Goal: Transaction & Acquisition: Purchase product/service

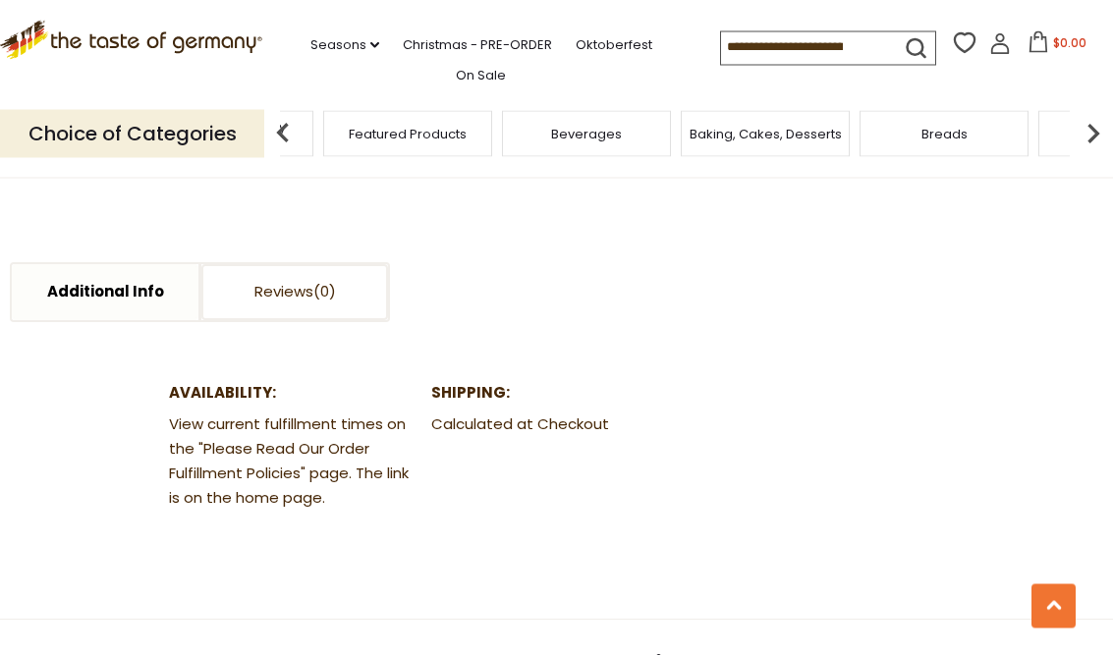
scroll to position [898, 0]
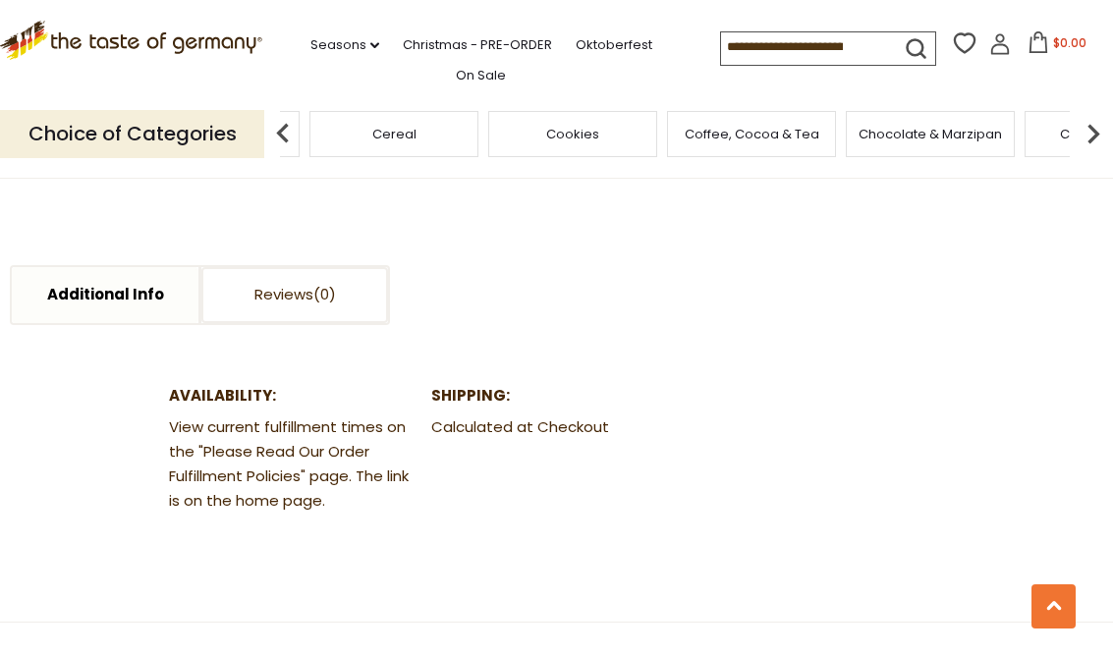
click at [479, 124] on div "Cereal" at bounding box center [394, 134] width 169 height 46
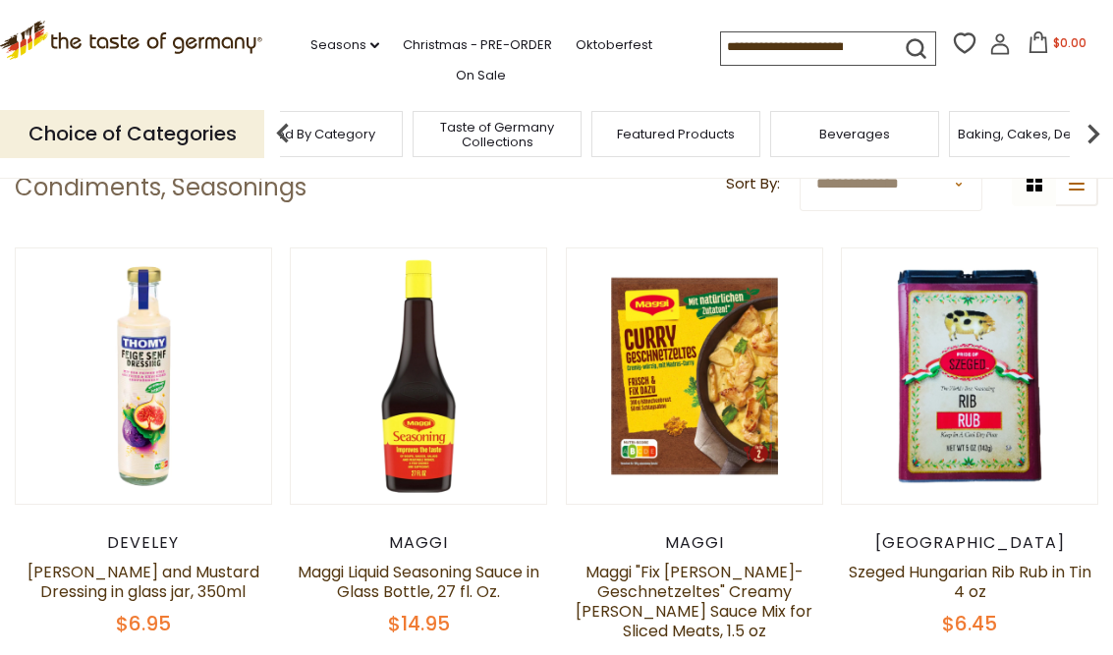
scroll to position [420, 0]
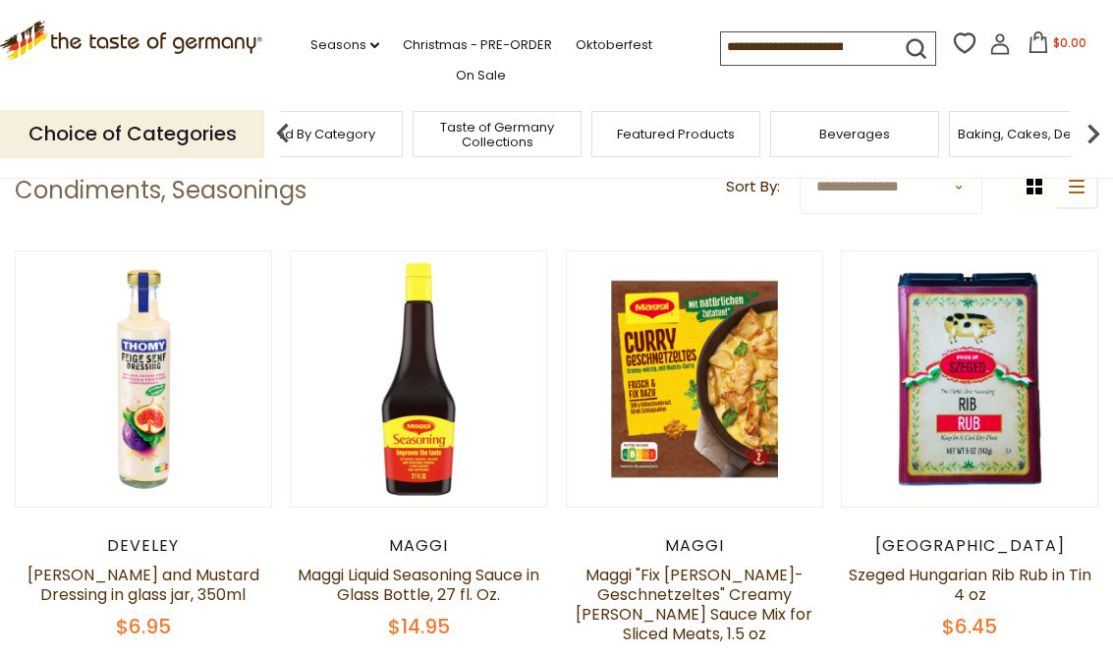
click at [1080, 132] on img at bounding box center [1093, 133] width 39 height 39
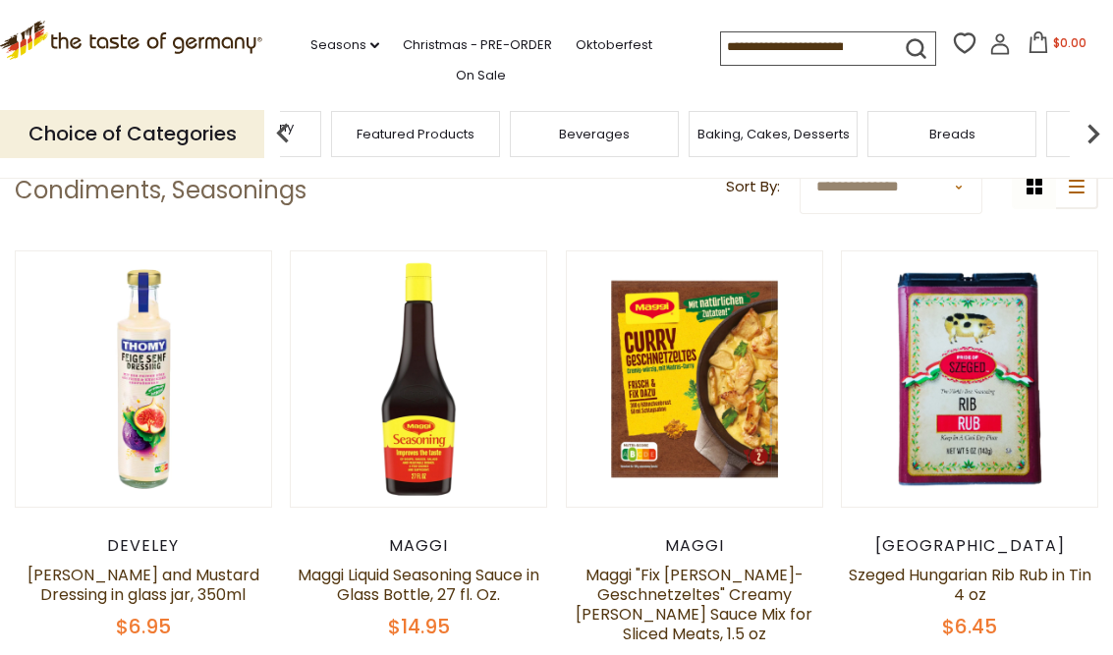
click at [1109, 129] on img at bounding box center [1093, 133] width 39 height 39
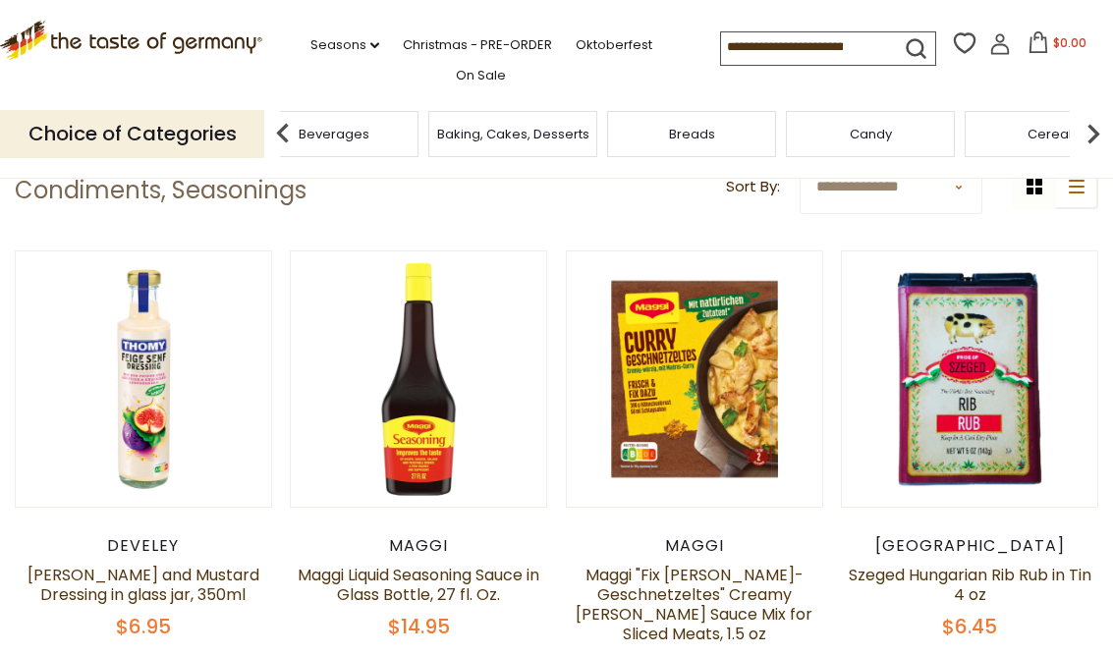
click at [1109, 128] on img at bounding box center [1093, 133] width 39 height 39
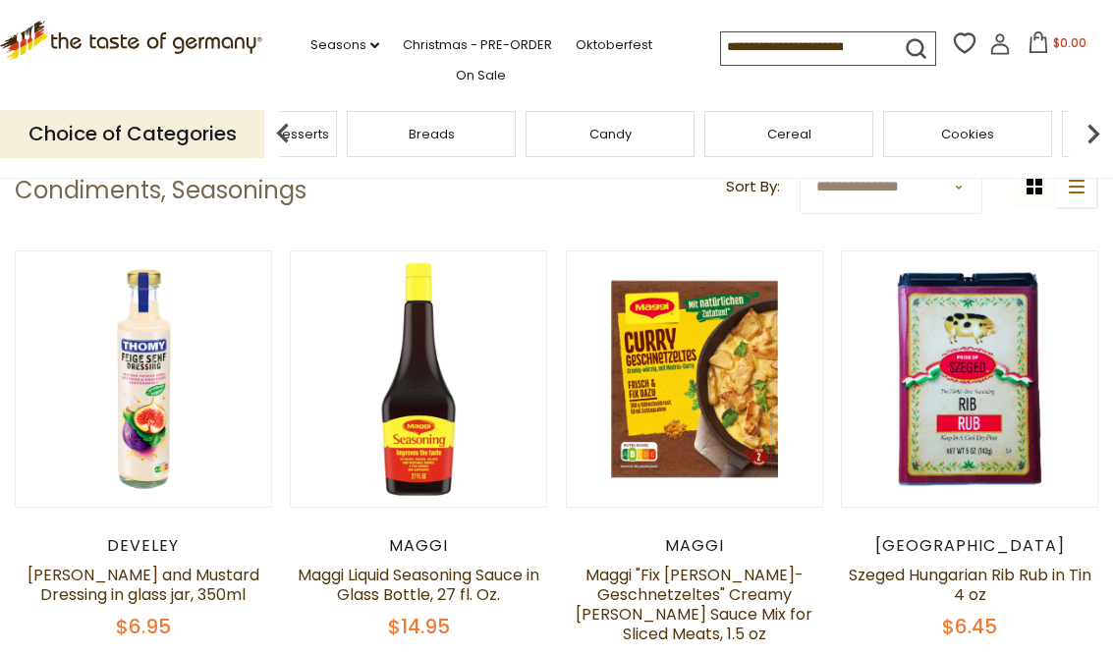
click at [1109, 122] on img at bounding box center [1093, 133] width 39 height 39
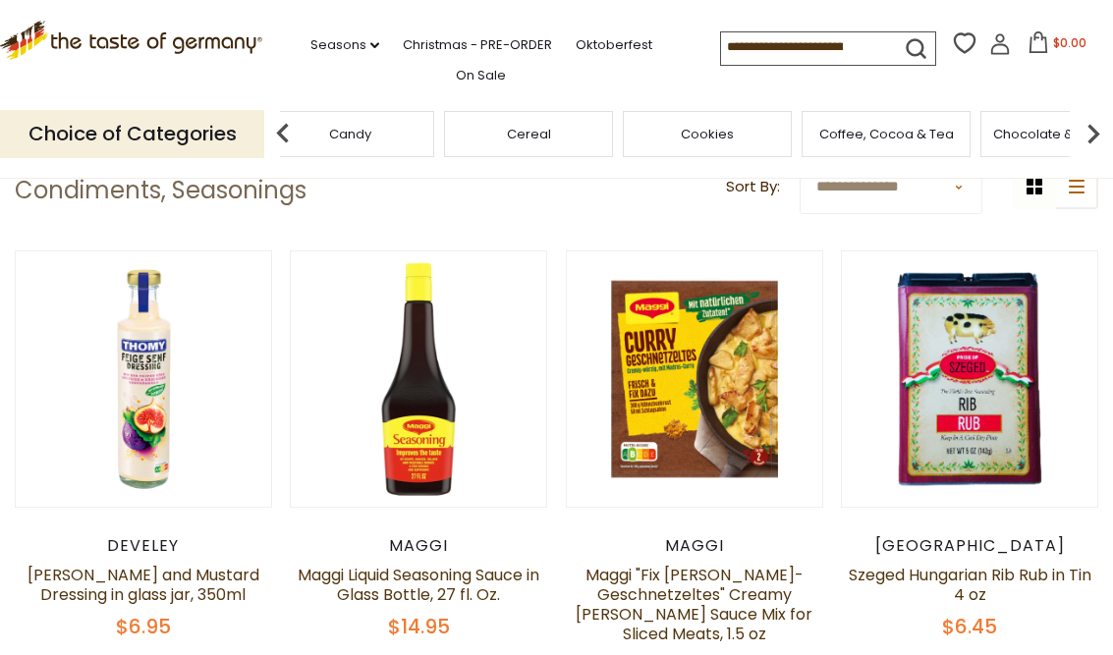
click at [1112, 126] on img at bounding box center [1093, 133] width 39 height 39
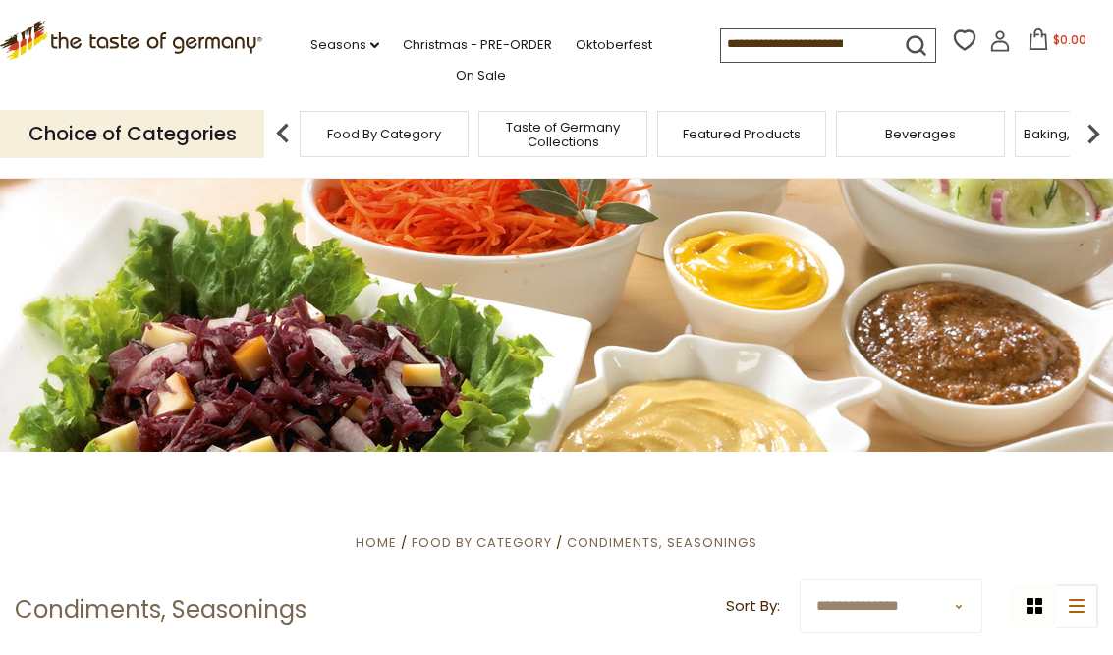
click at [721, 45] on input at bounding box center [804, 43] width 166 height 28
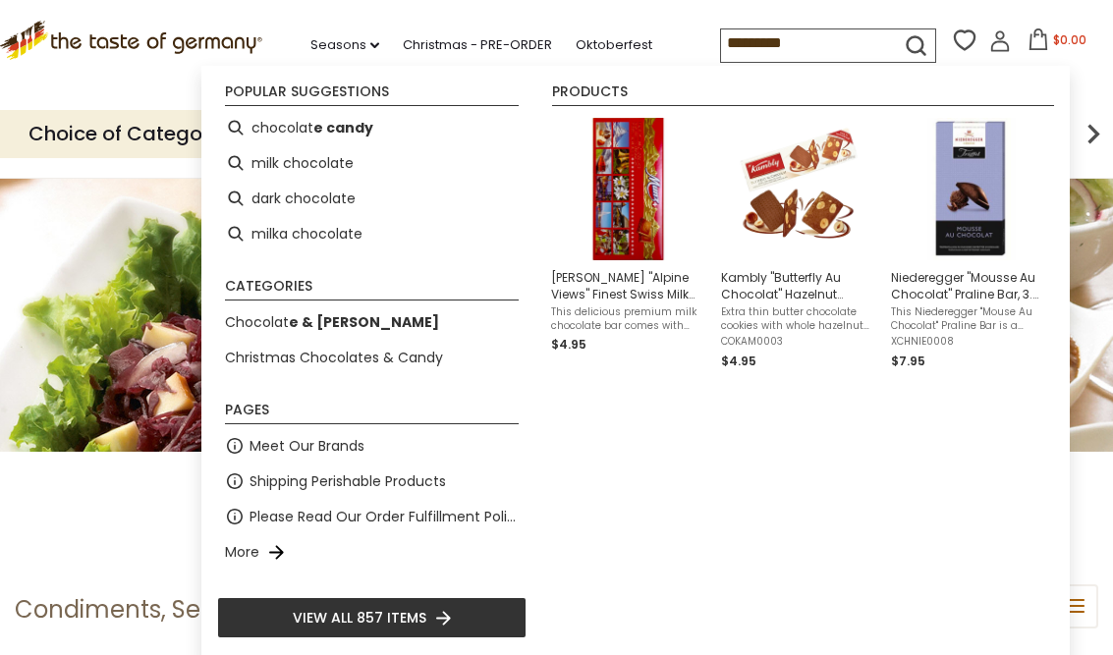
type input "**********"
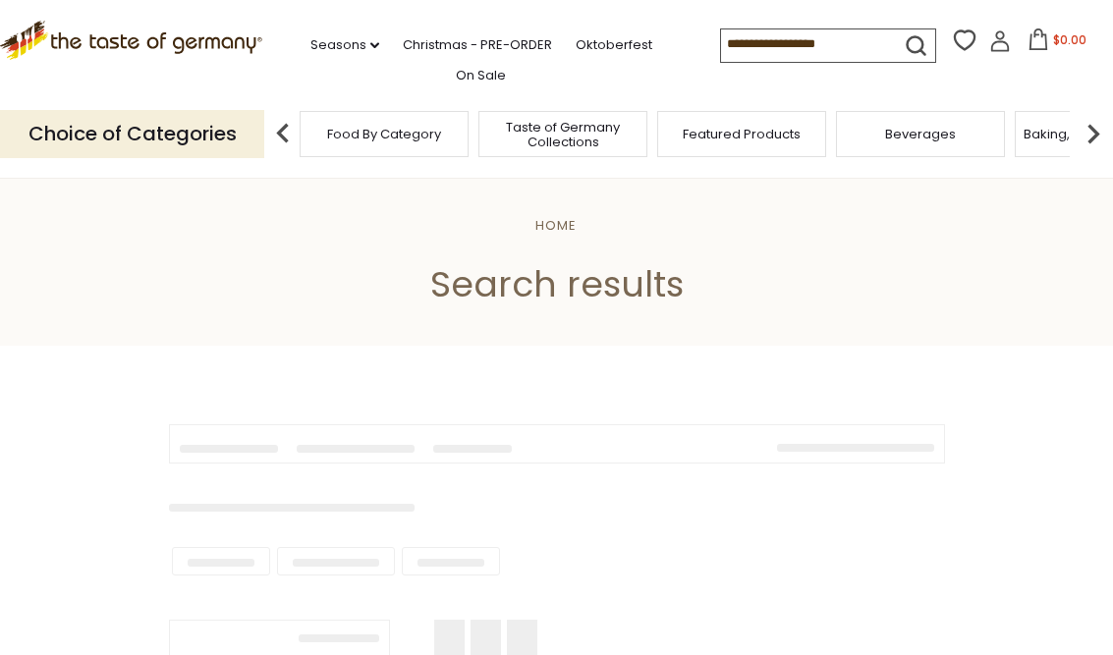
type input "**********"
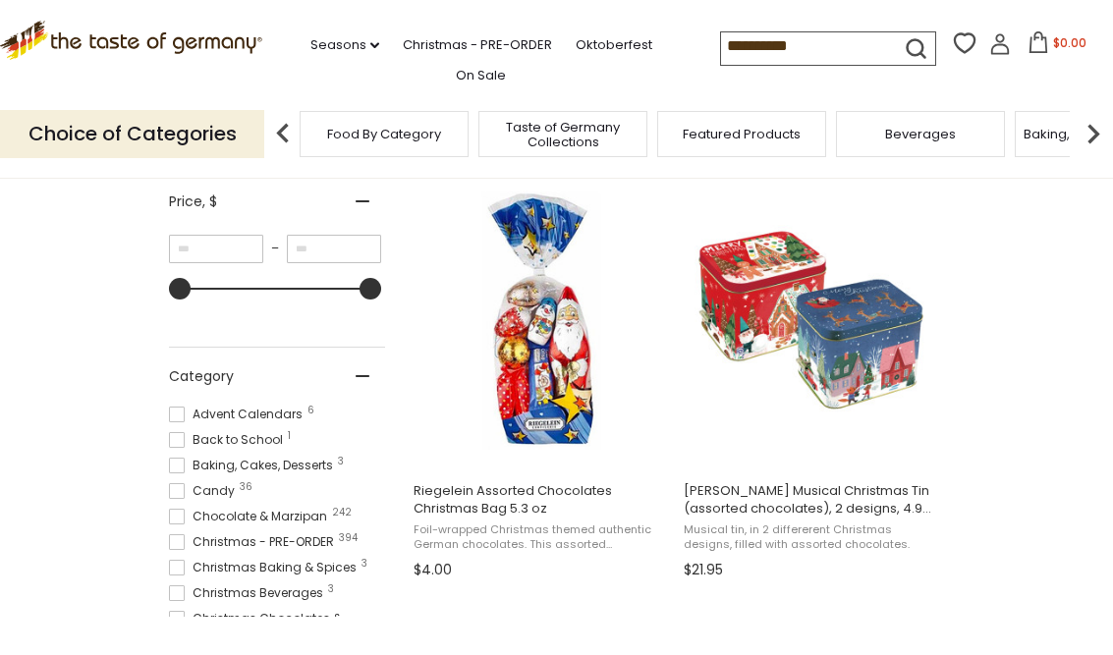
scroll to position [370, 0]
click at [225, 249] on input "*" at bounding box center [216, 250] width 94 height 28
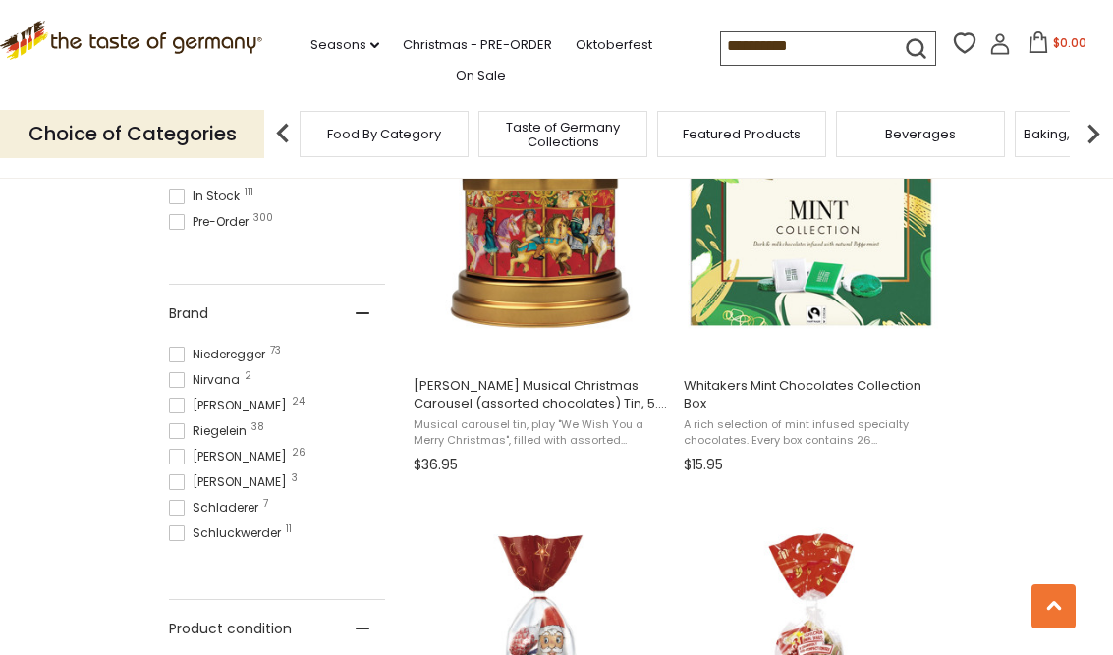
scroll to position [1105, 0]
click at [251, 540] on ul "Abtey 5 Anthon Berg 6 Asbach 14 Bahlsen 10 Bergen 8 Berggold 11 Boehme 4 Bubs 1…" at bounding box center [277, 448] width 216 height 211
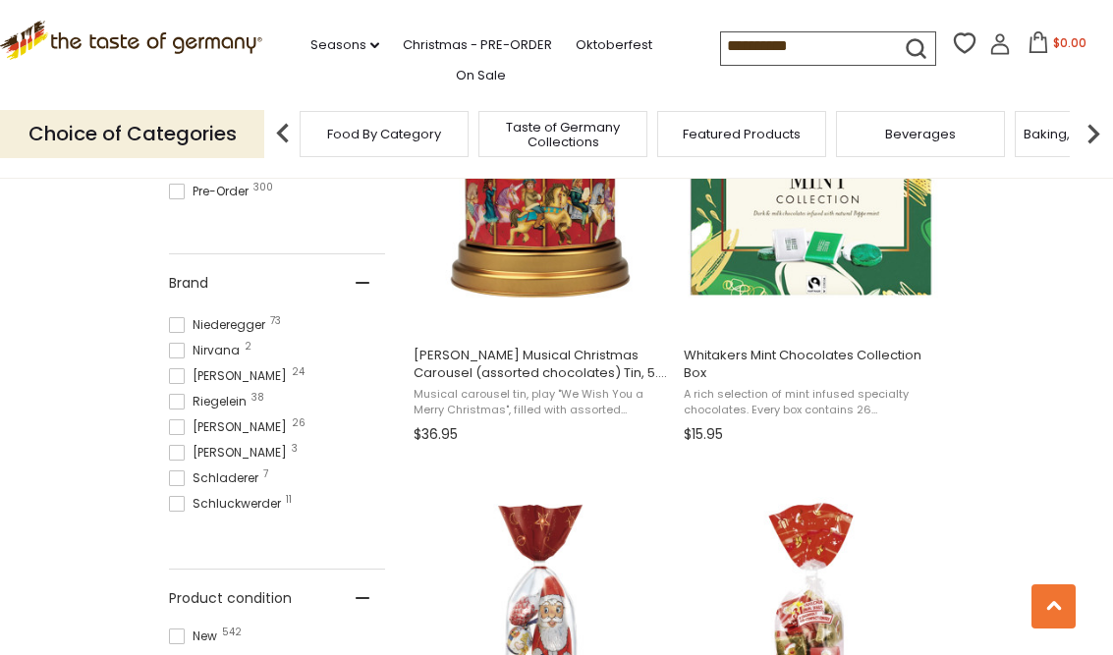
scroll to position [1105, 0]
click at [223, 511] on ul "Abtey 5 Anthon Berg 6 Asbach 14 Bahlsen 10 Bergen 8 Berggold 11 Boehme 4 Bubs 1…" at bounding box center [277, 418] width 216 height 211
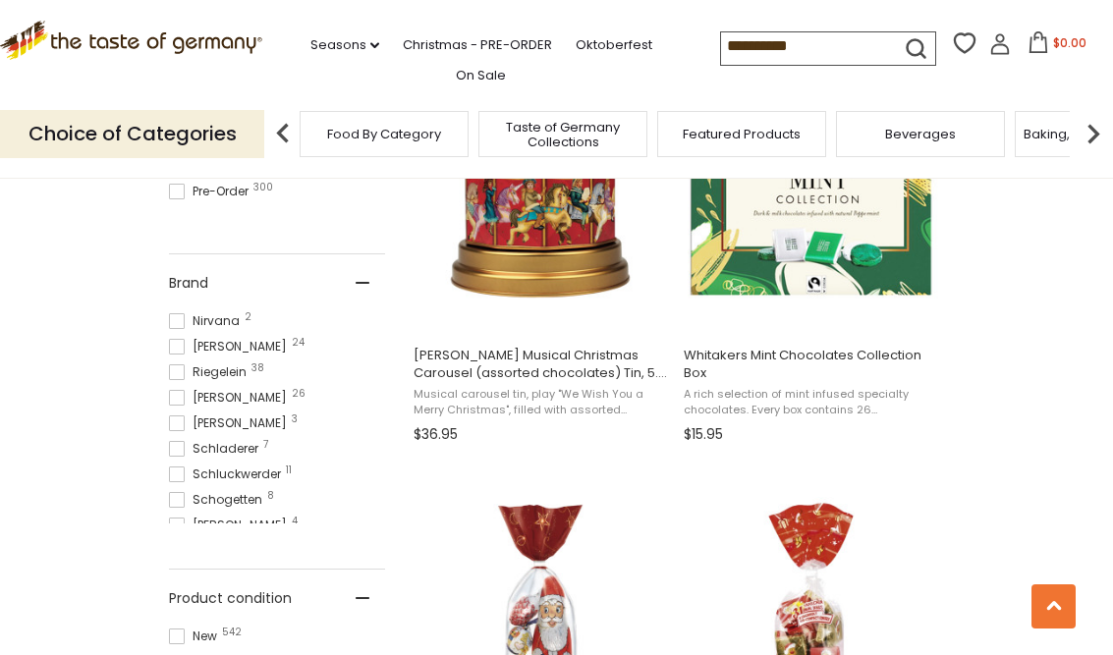
scroll to position [1129, 0]
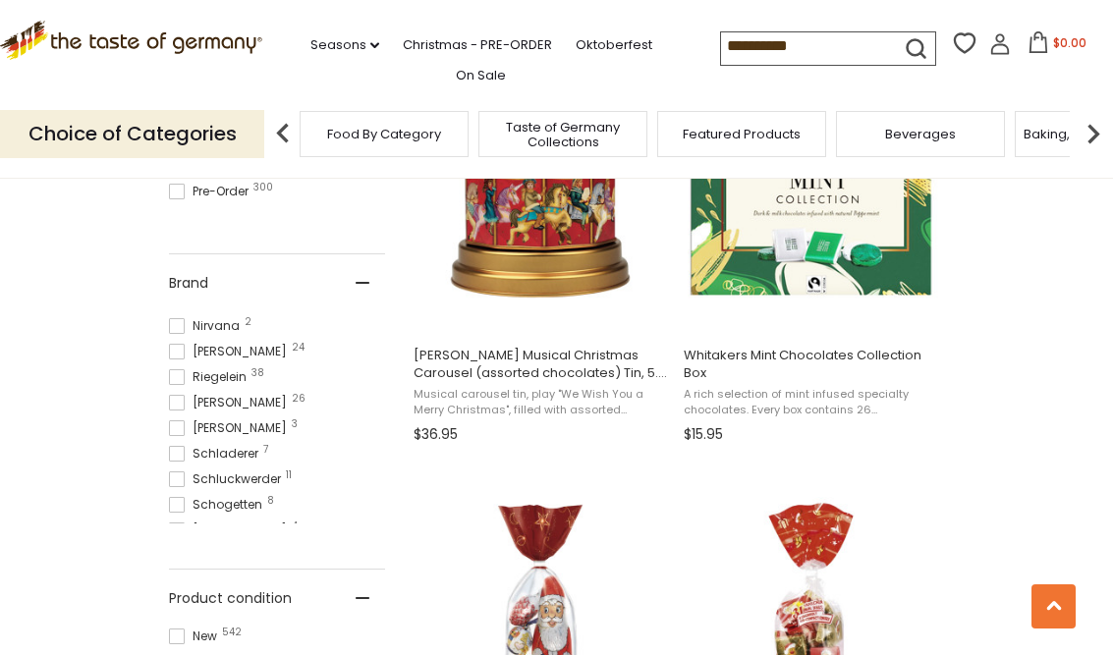
click at [205, 394] on span "Ritter 26" at bounding box center [231, 403] width 124 height 18
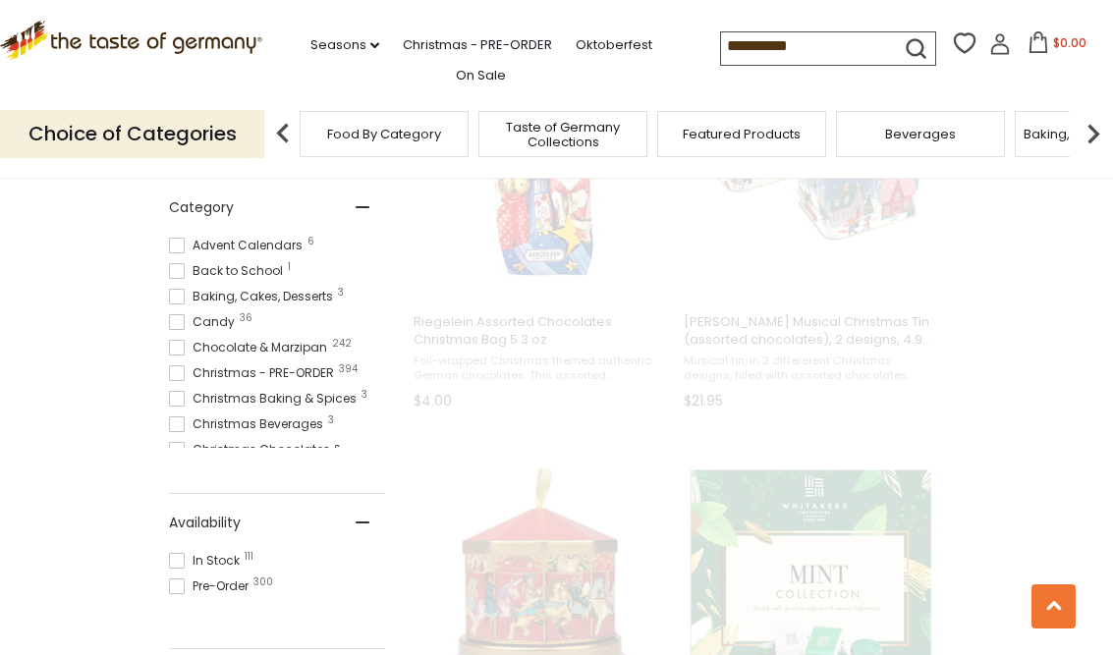
scroll to position [100, 0]
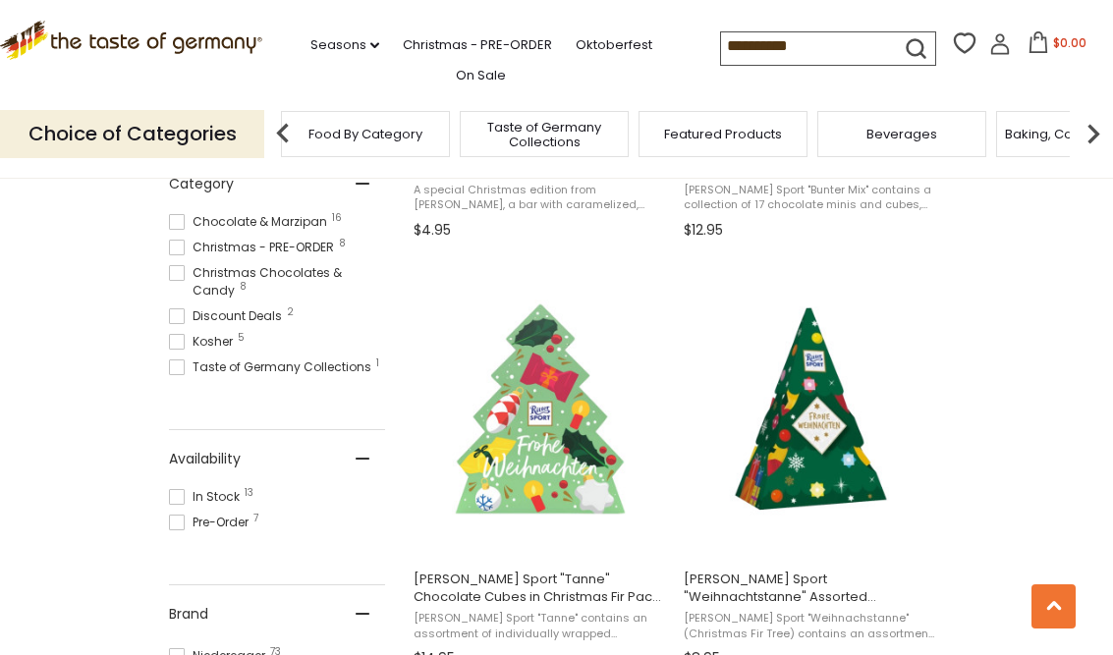
scroll to position [710, 0]
